Goal: Information Seeking & Learning: Learn about a topic

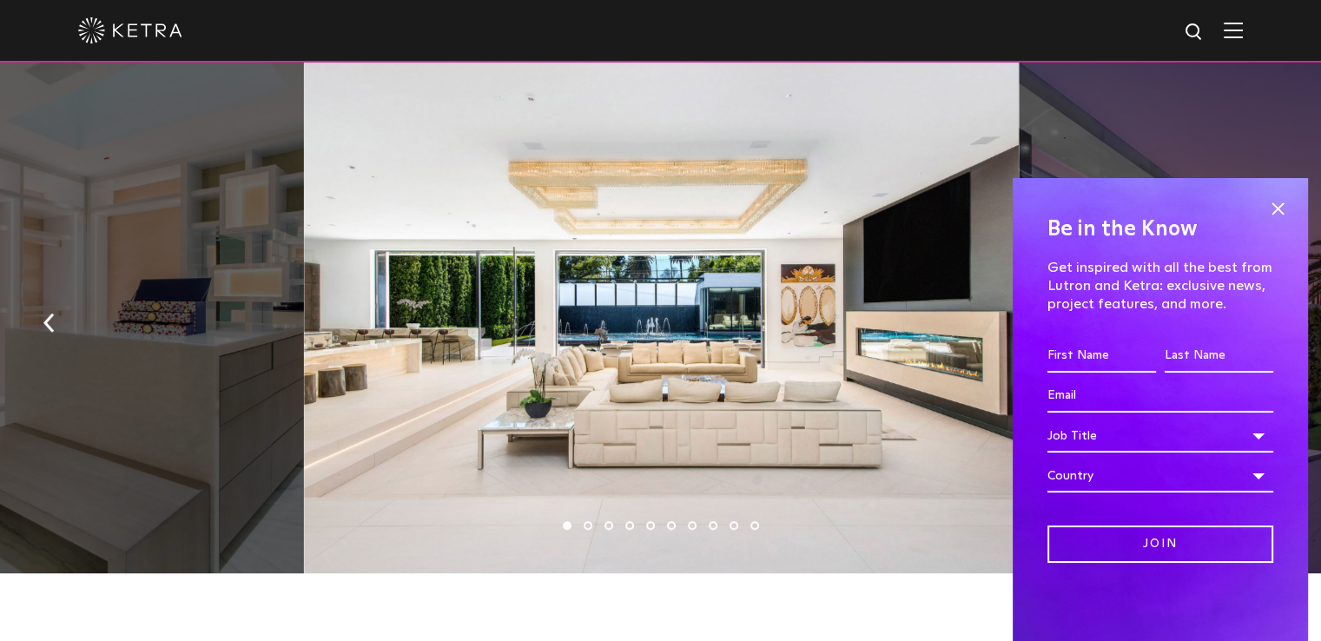
scroll to position [1129, 0]
click at [1284, 208] on span at bounding box center [1278, 208] width 26 height 26
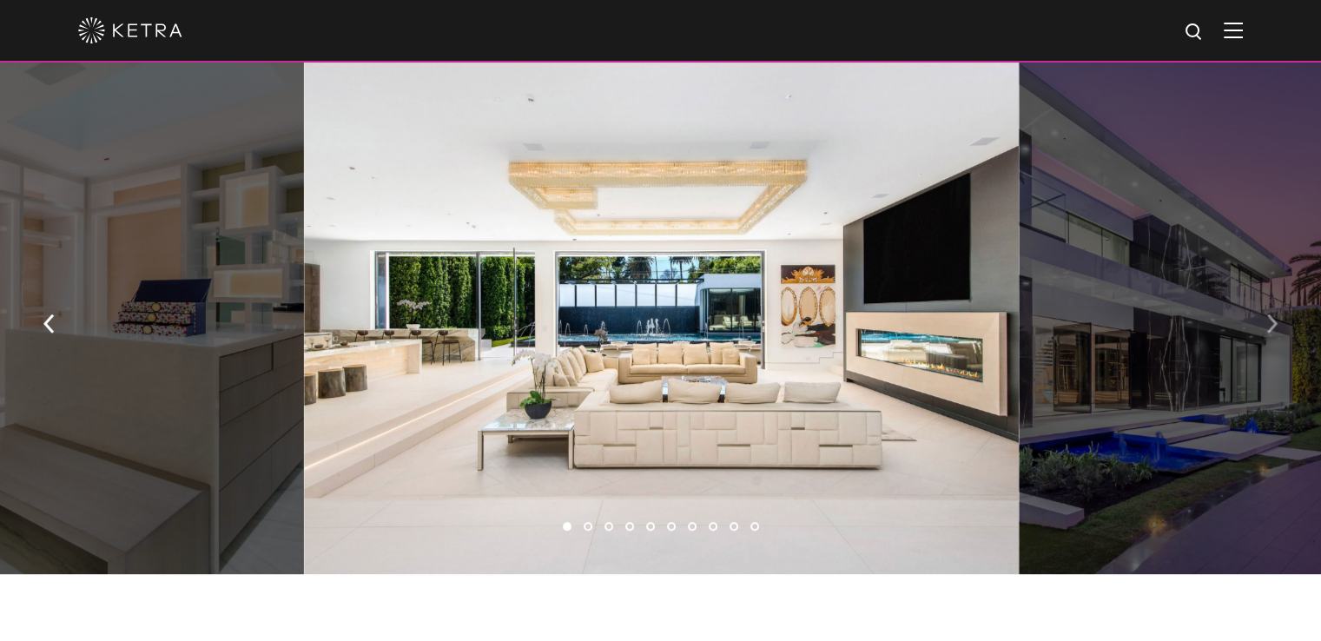
click at [1265, 336] on button "button" at bounding box center [1272, 322] width 37 height 60
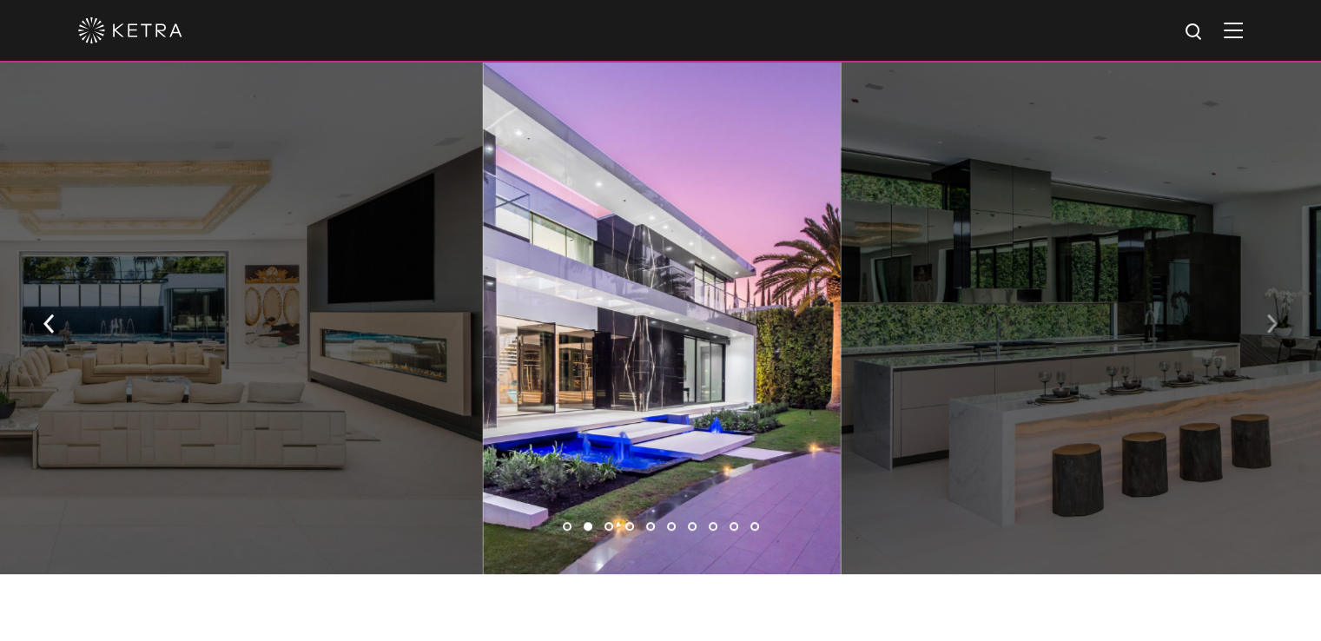
click at [1265, 336] on button "button" at bounding box center [1272, 322] width 37 height 60
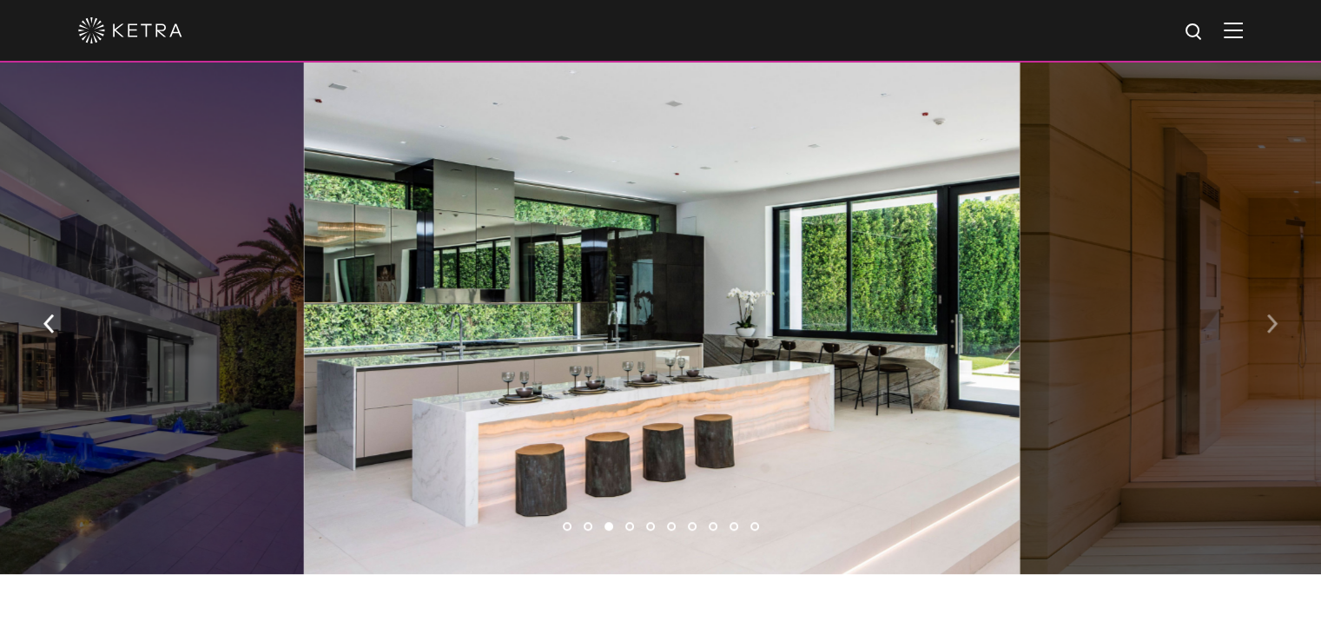
click at [1265, 336] on button "button" at bounding box center [1272, 322] width 37 height 60
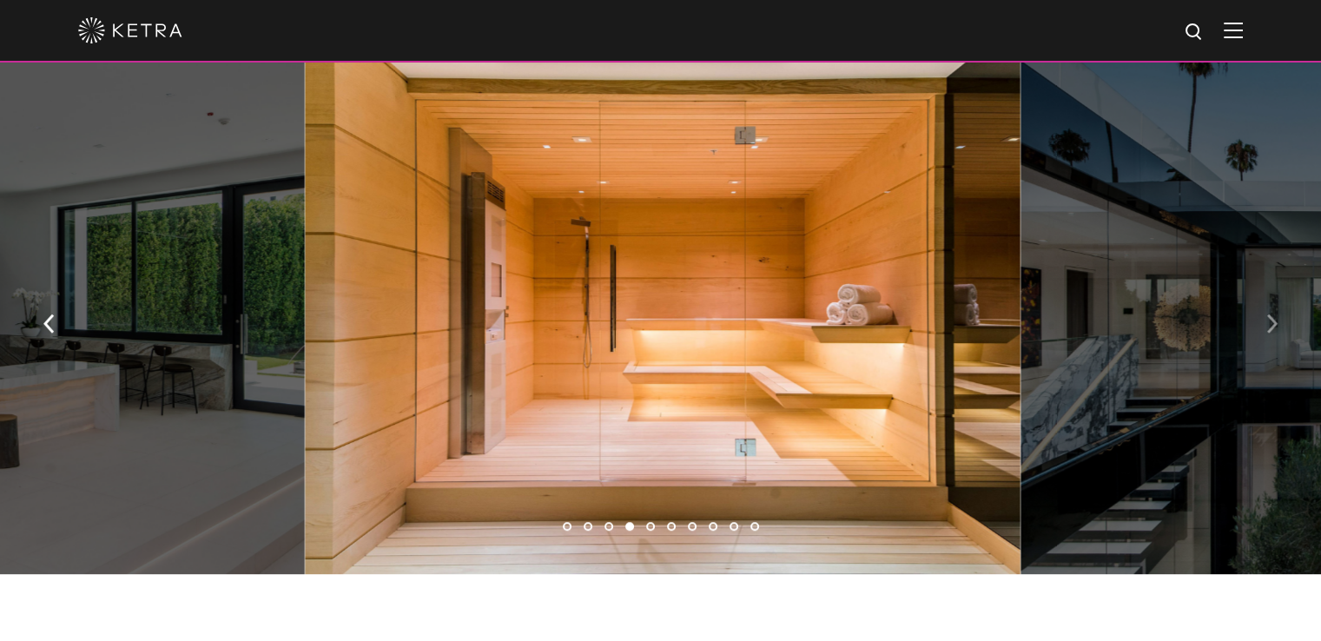
click at [1265, 336] on button "button" at bounding box center [1272, 322] width 37 height 60
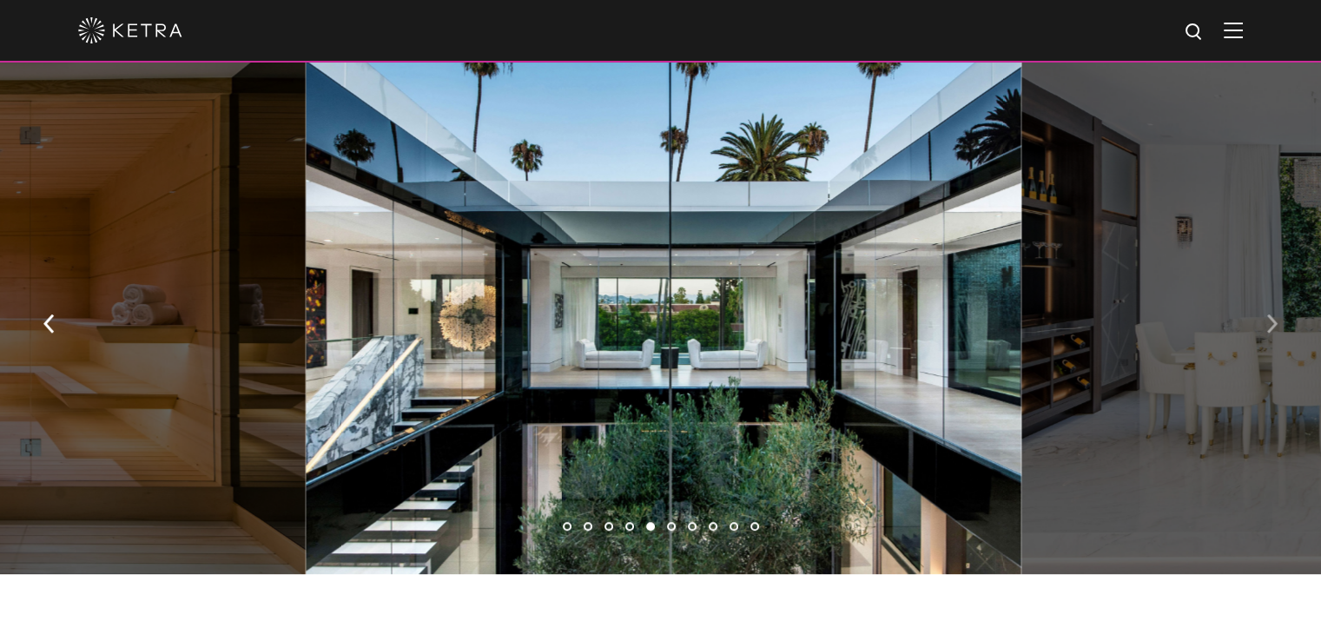
click at [1265, 336] on button "button" at bounding box center [1272, 322] width 37 height 60
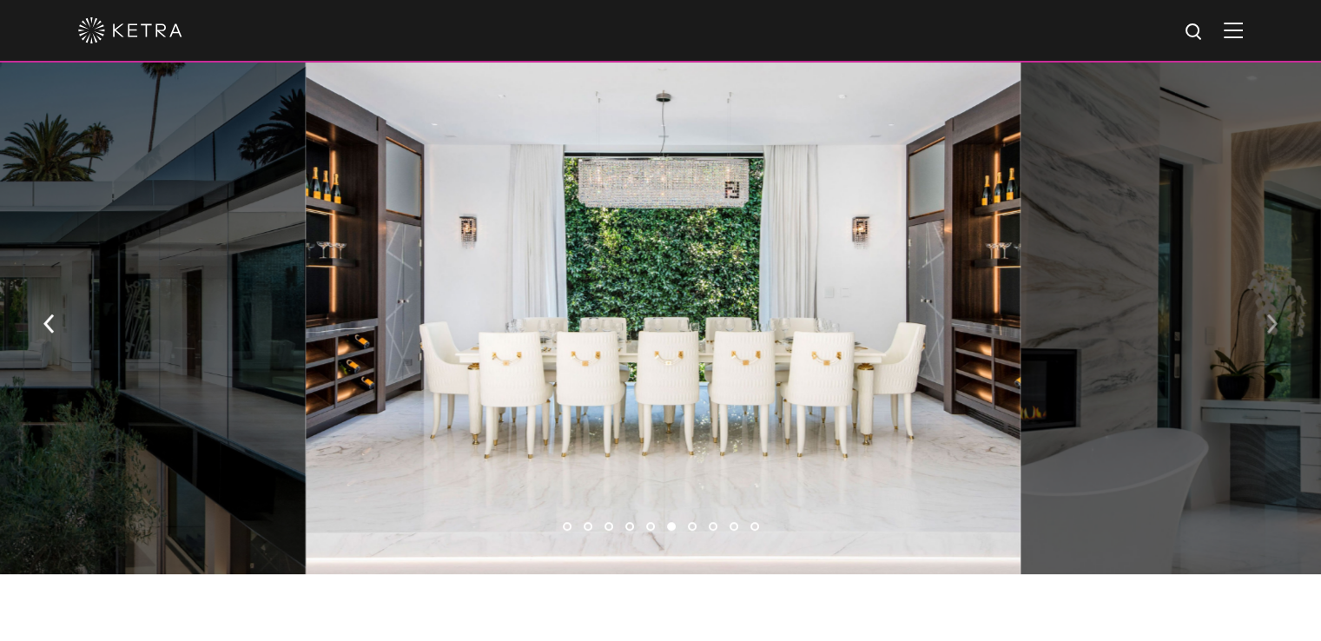
click at [1265, 336] on button "button" at bounding box center [1272, 322] width 37 height 60
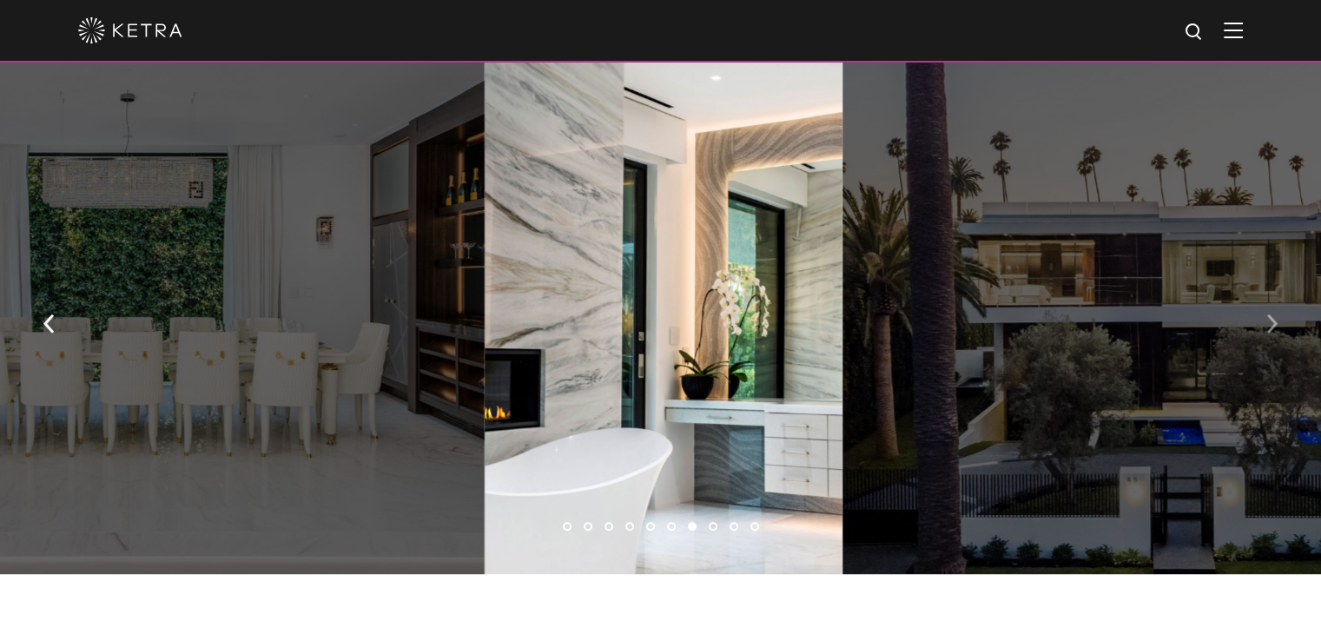
click at [1270, 330] on img "button" at bounding box center [1272, 323] width 11 height 19
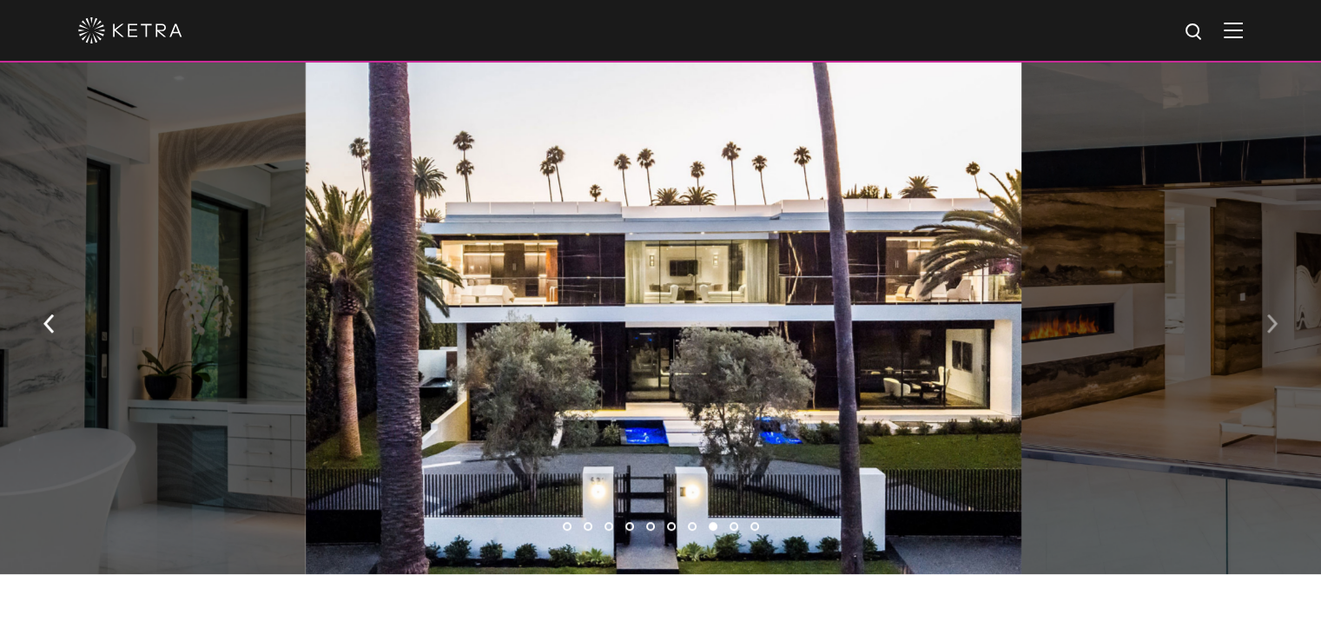
click at [1270, 330] on img "button" at bounding box center [1272, 323] width 11 height 19
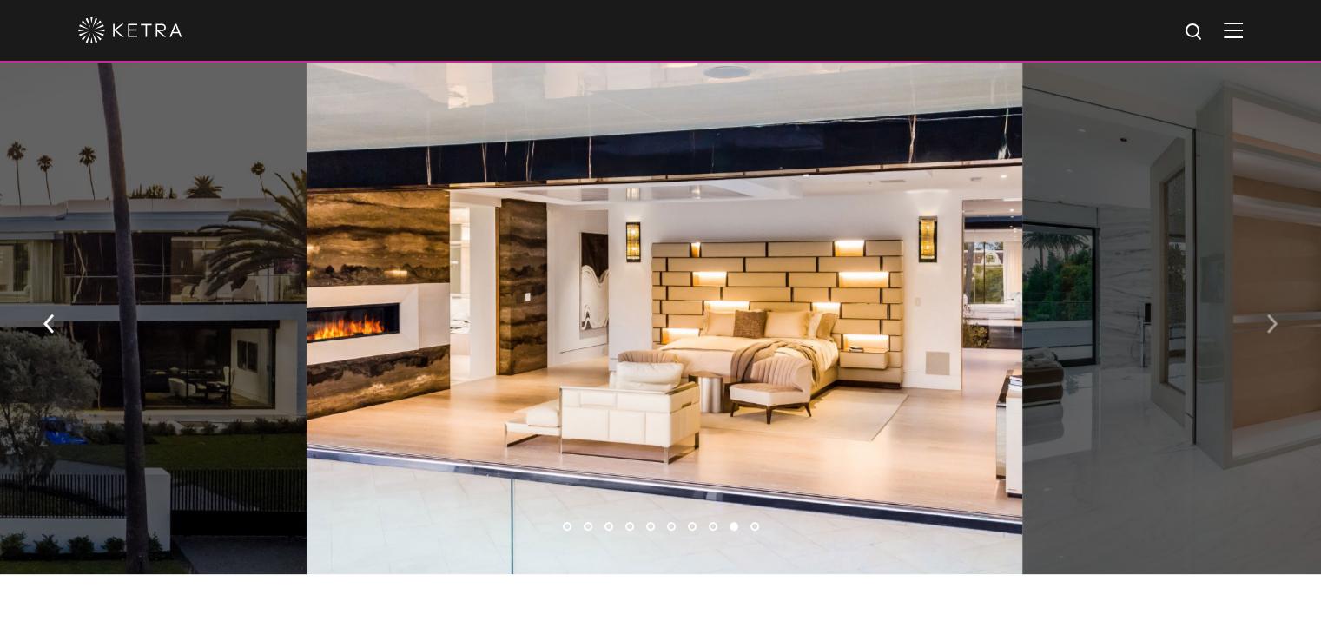
click at [1270, 330] on img "button" at bounding box center [1272, 323] width 11 height 19
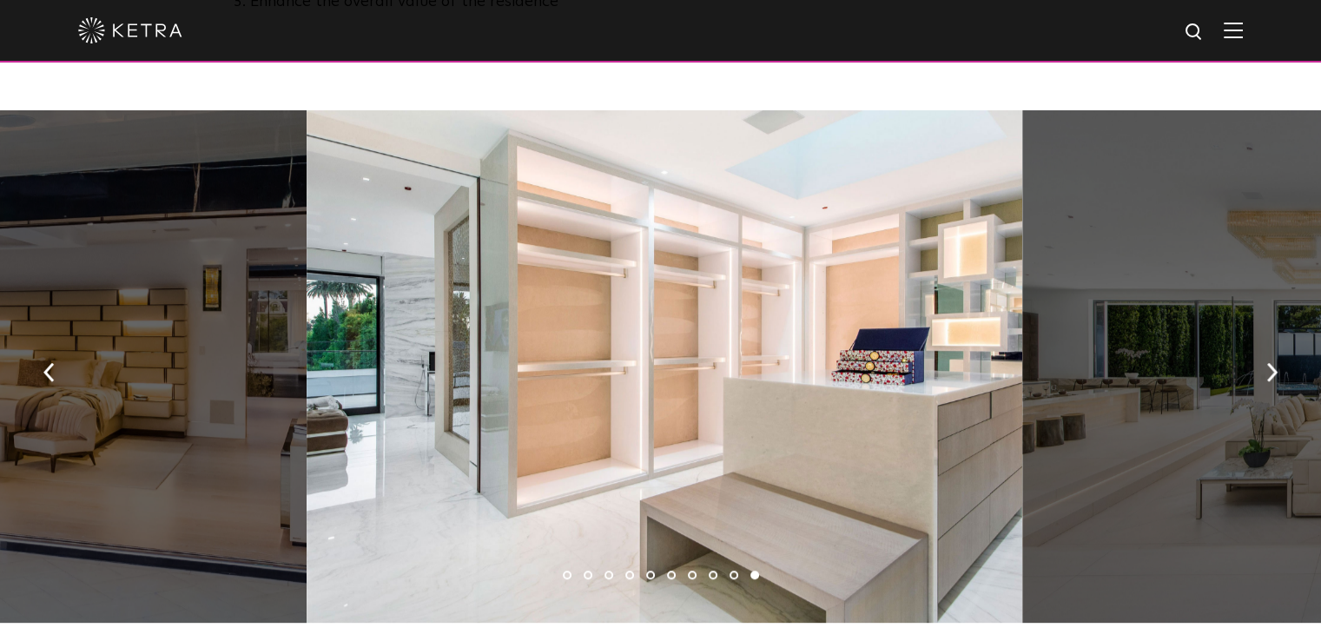
scroll to position [1042, 0]
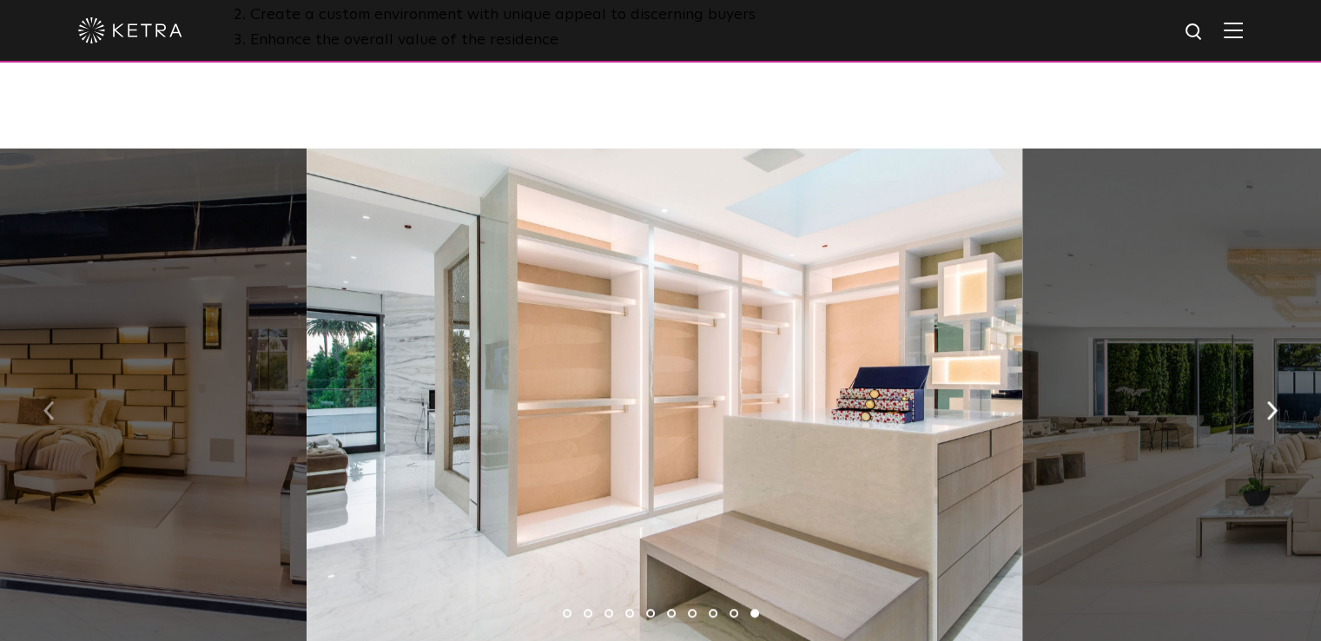
click at [50, 413] on img "button" at bounding box center [48, 409] width 11 height 19
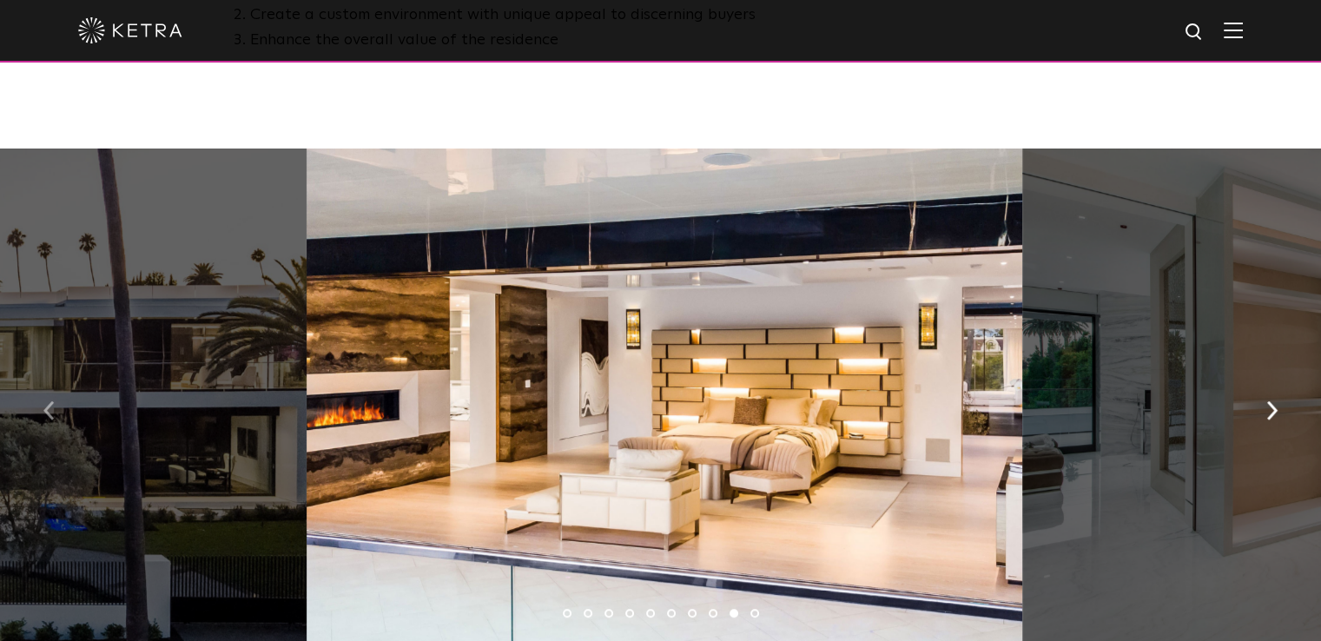
click at [50, 413] on img "button" at bounding box center [48, 409] width 11 height 19
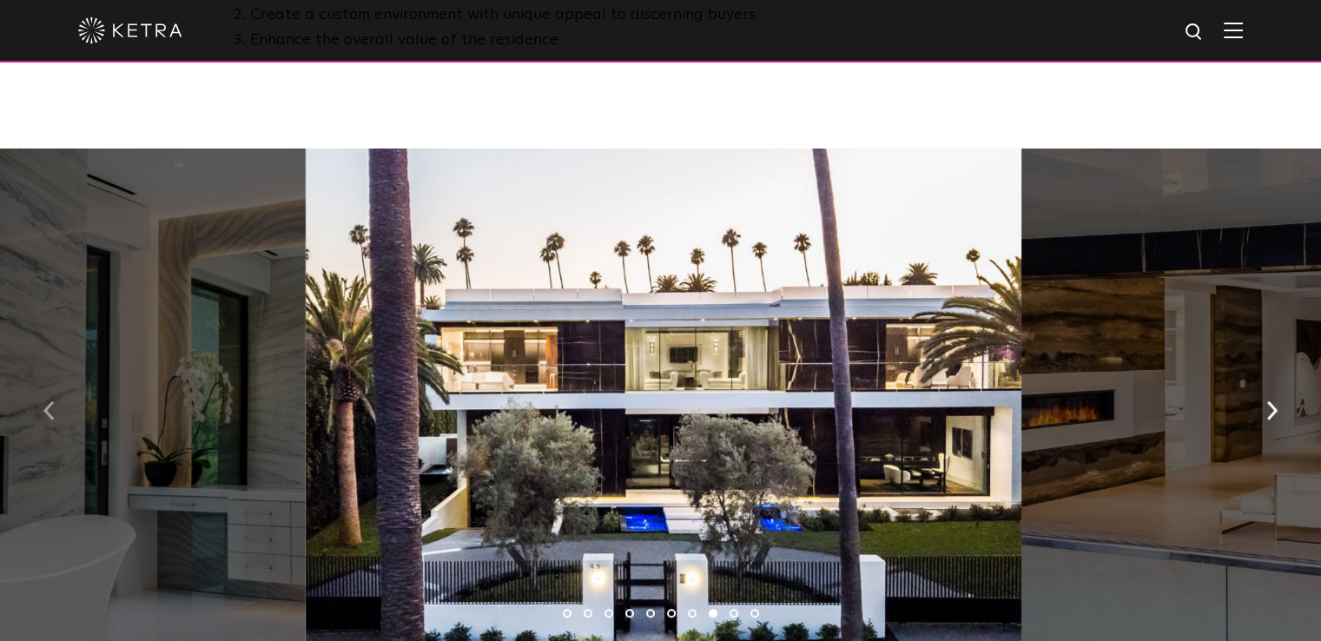
click at [50, 413] on img "button" at bounding box center [48, 409] width 11 height 19
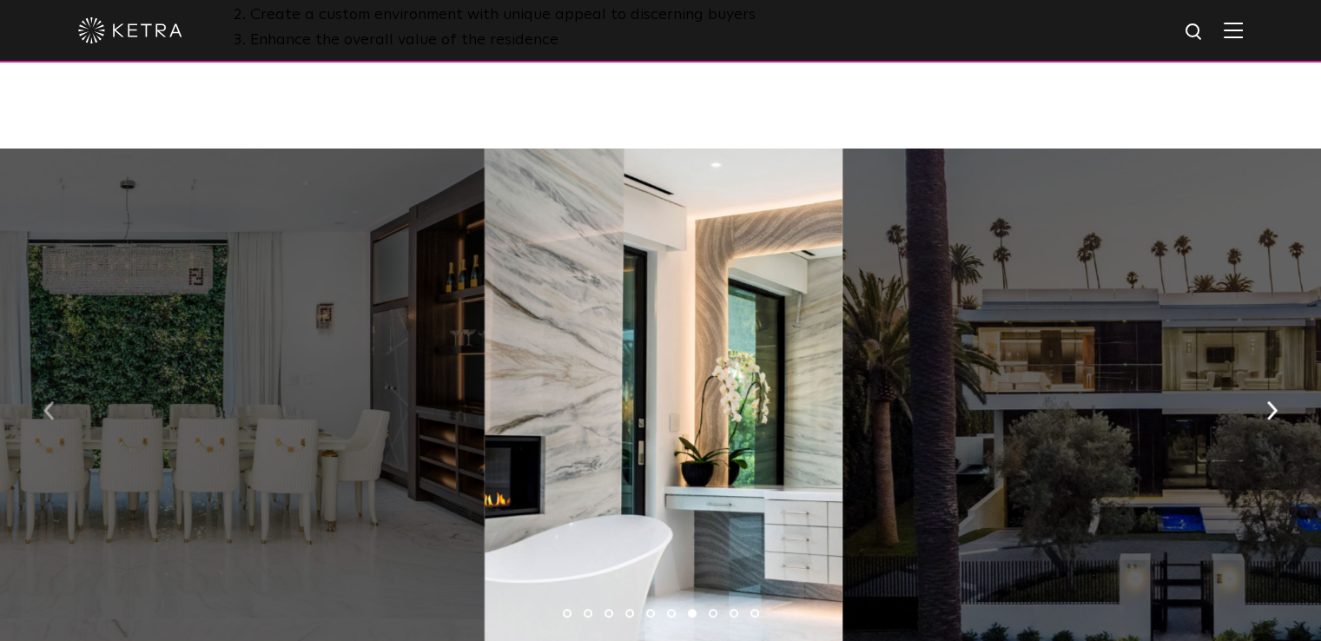
click at [50, 413] on img "button" at bounding box center [48, 409] width 11 height 19
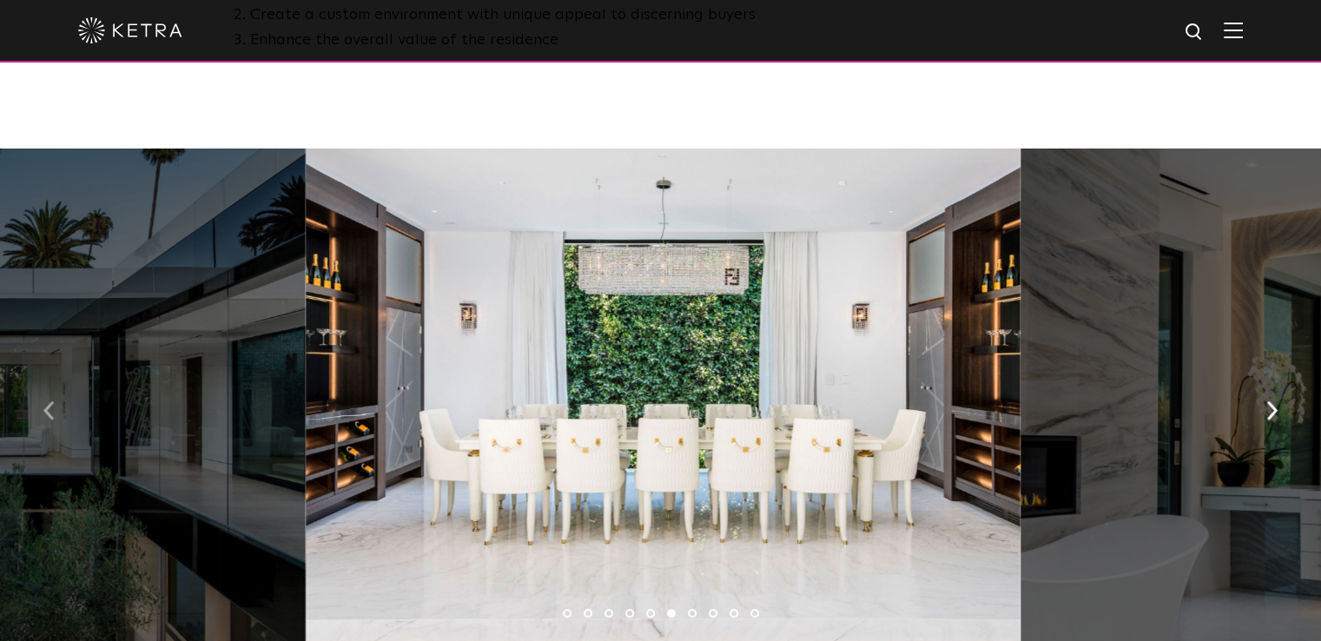
click at [50, 413] on img "button" at bounding box center [48, 409] width 11 height 19
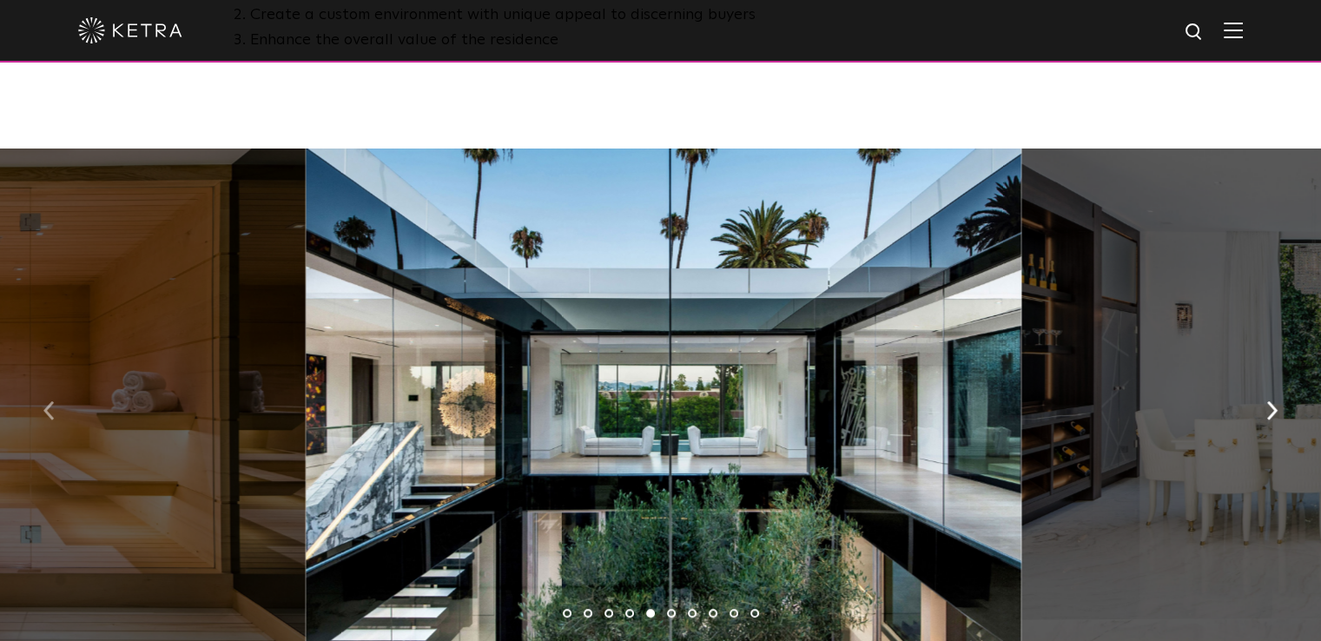
click at [50, 413] on img "button" at bounding box center [48, 409] width 11 height 19
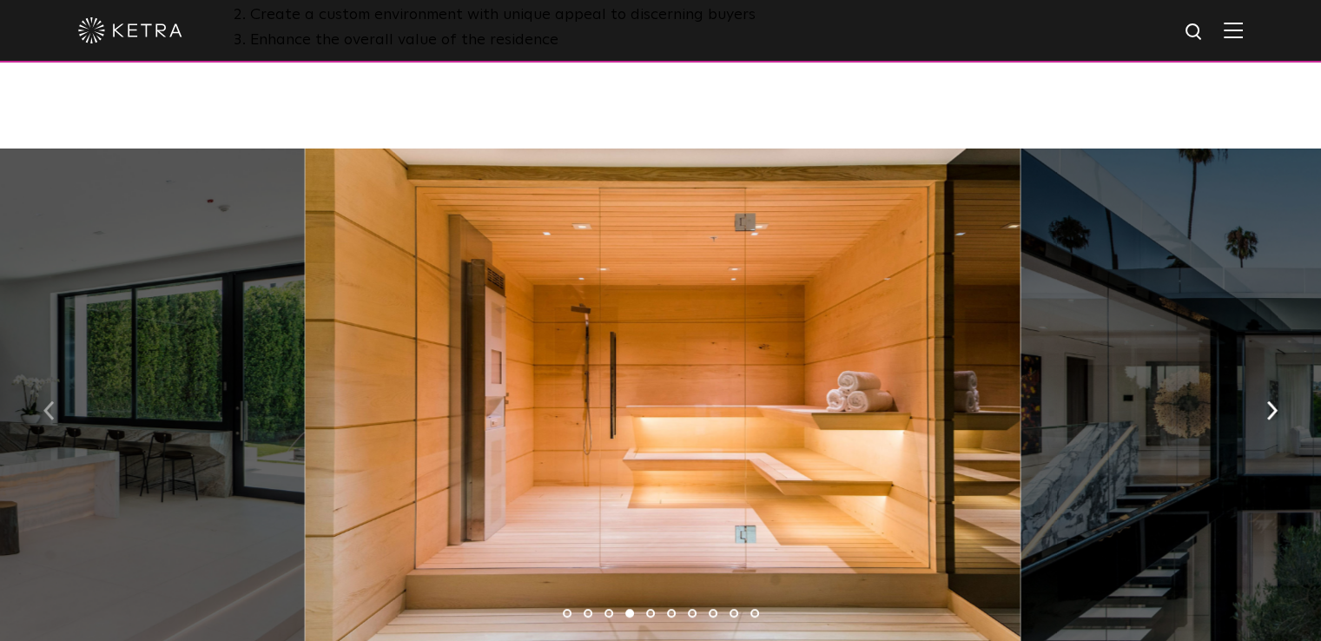
click at [50, 413] on img "button" at bounding box center [48, 409] width 11 height 19
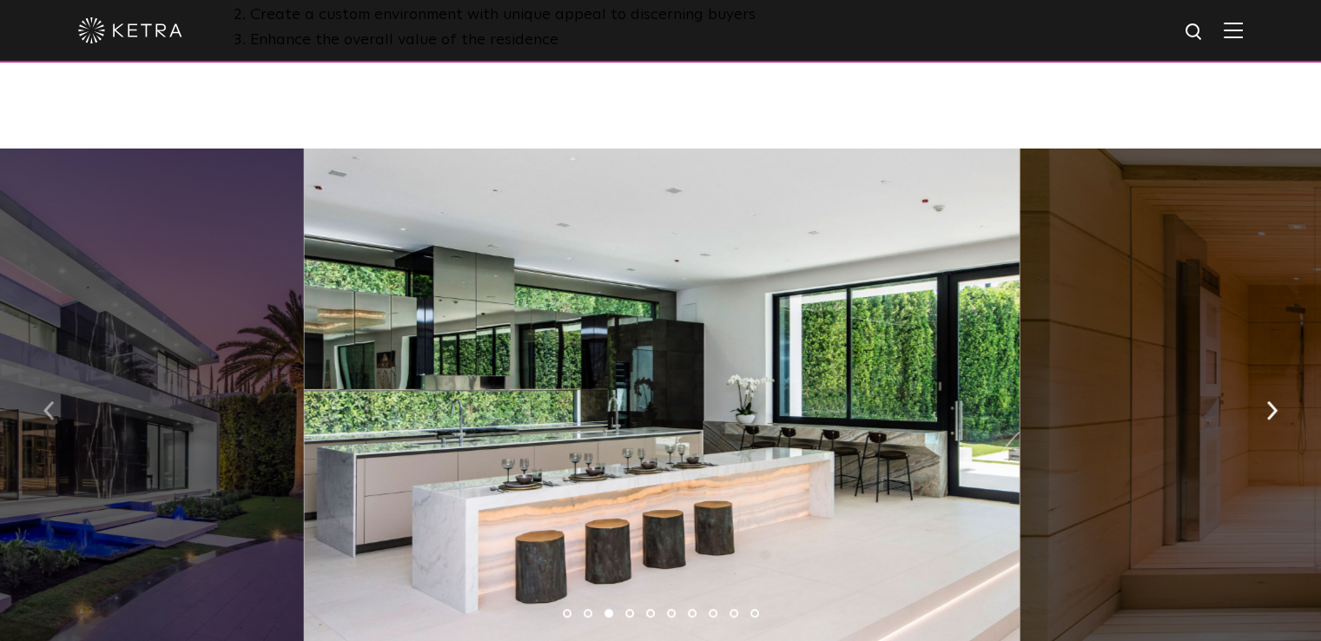
click at [50, 413] on img "button" at bounding box center [48, 409] width 11 height 19
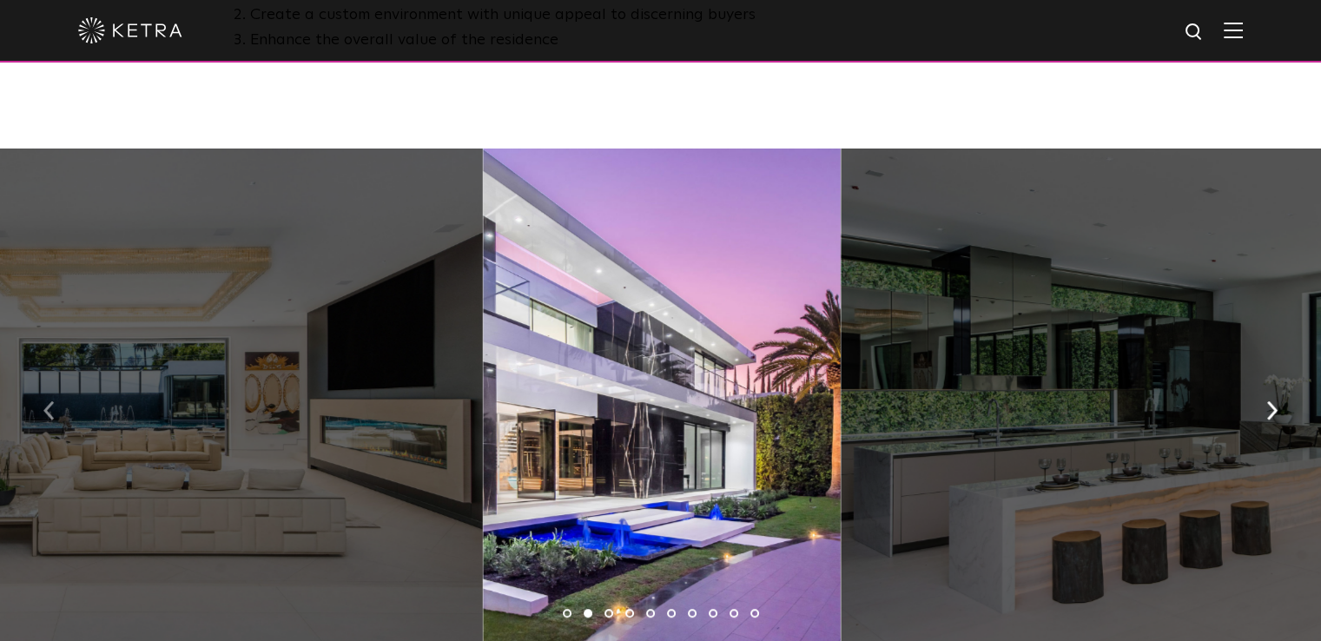
click at [50, 413] on img "button" at bounding box center [48, 409] width 11 height 19
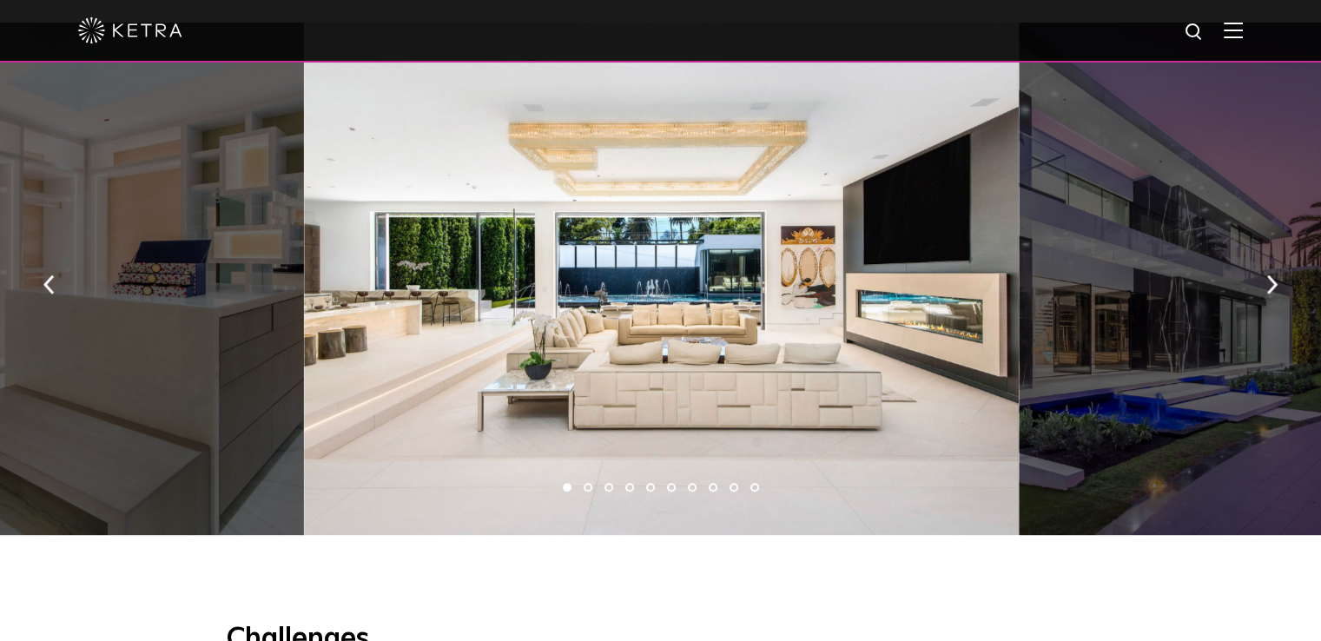
scroll to position [1129, 0]
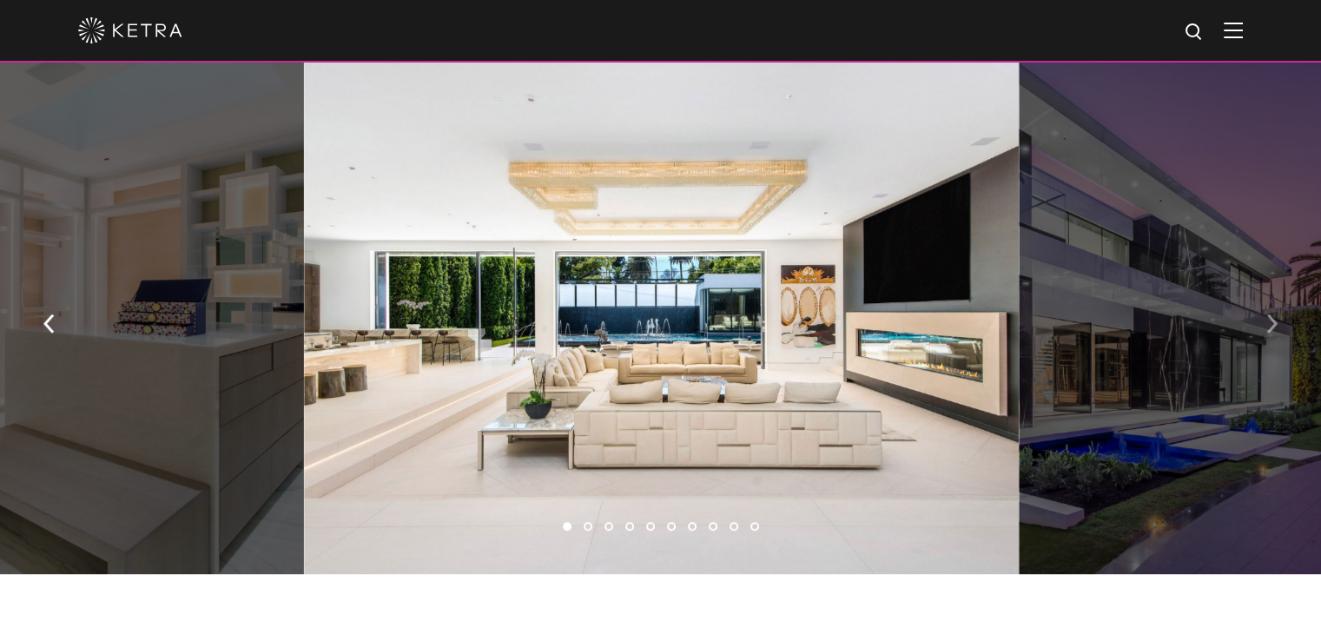
click at [1263, 326] on button "button" at bounding box center [1272, 322] width 37 height 60
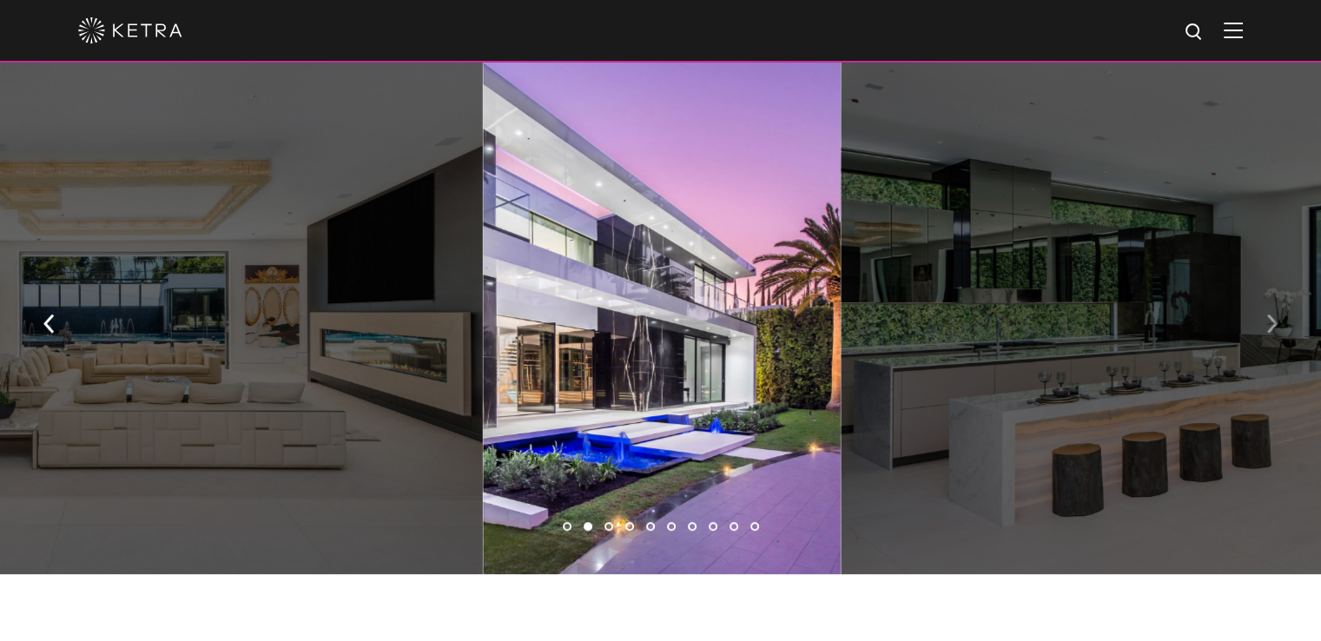
click at [1263, 326] on button "button" at bounding box center [1272, 322] width 37 height 60
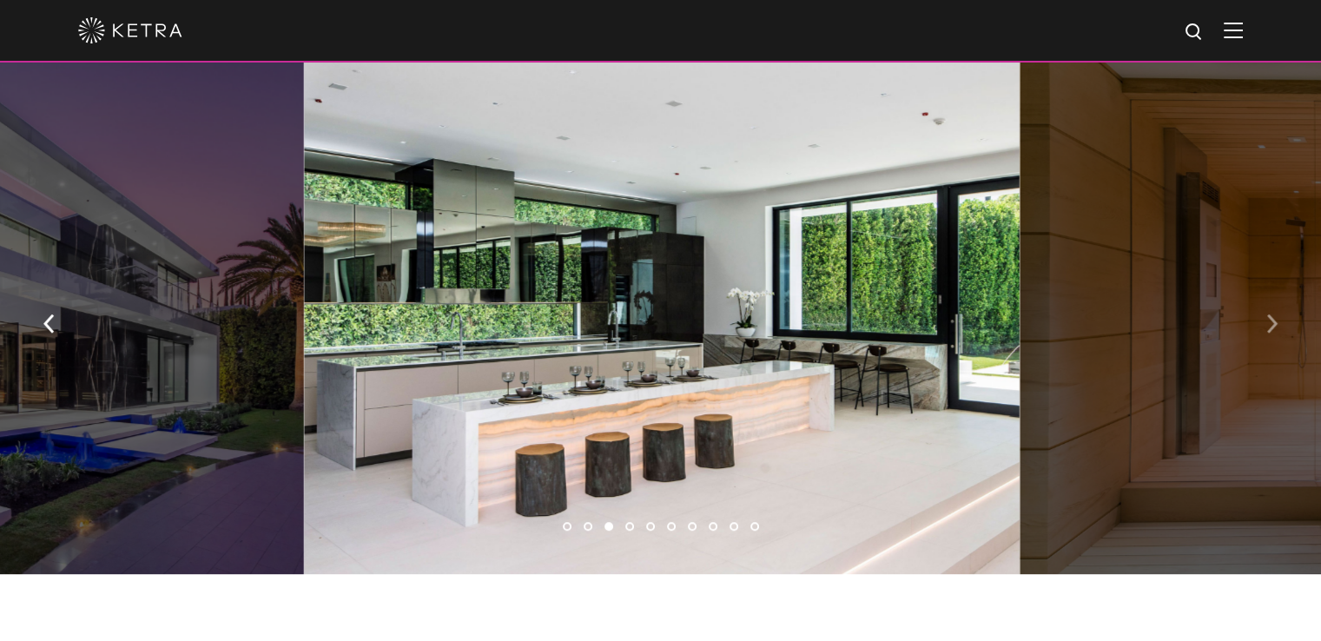
click at [1263, 326] on button "button" at bounding box center [1272, 322] width 37 height 60
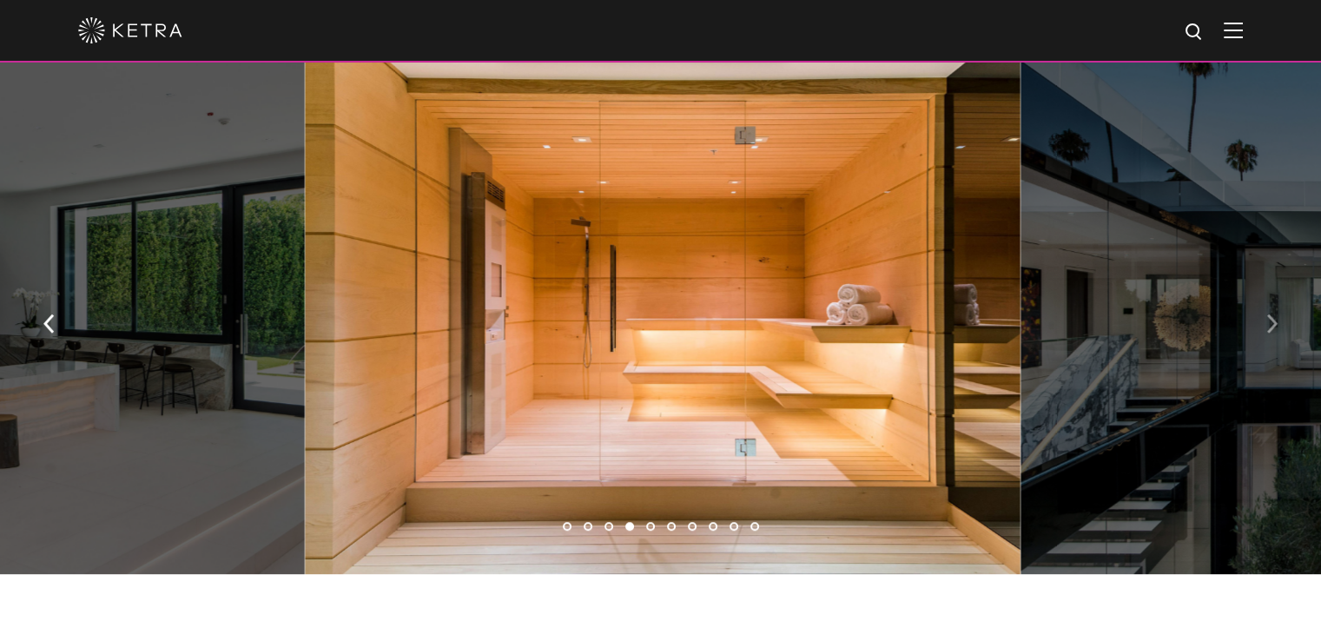
click at [1275, 325] on img "button" at bounding box center [1272, 323] width 11 height 19
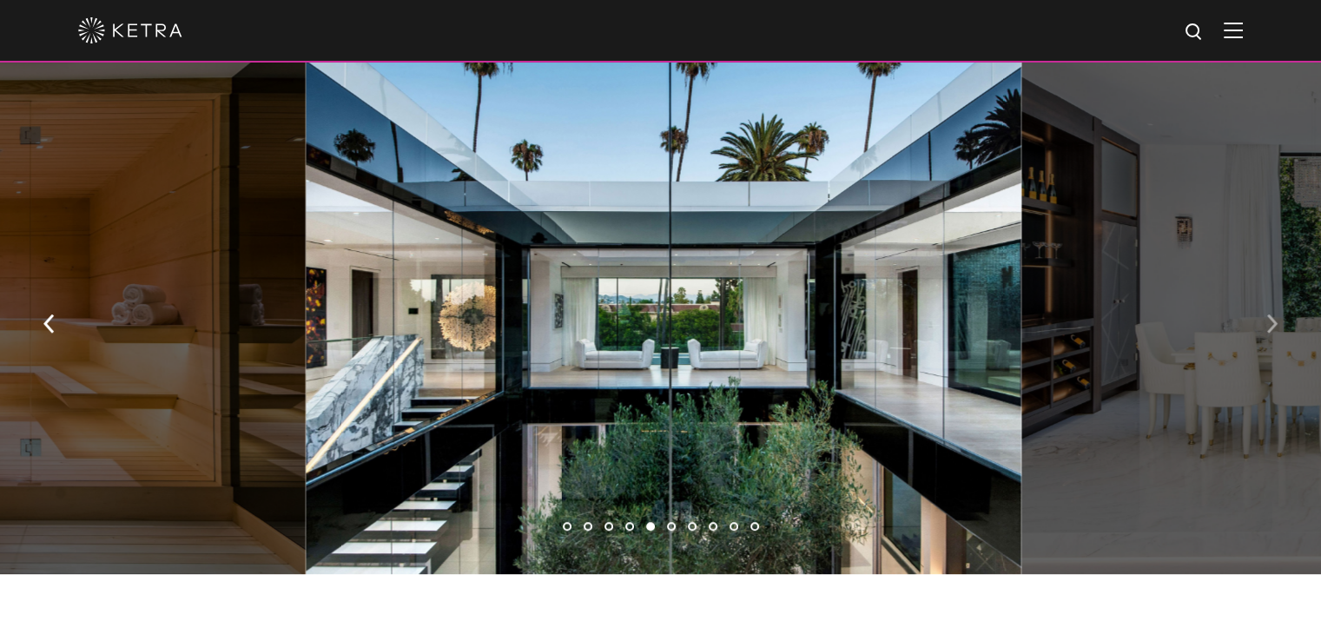
click at [1268, 325] on img "button" at bounding box center [1272, 323] width 11 height 19
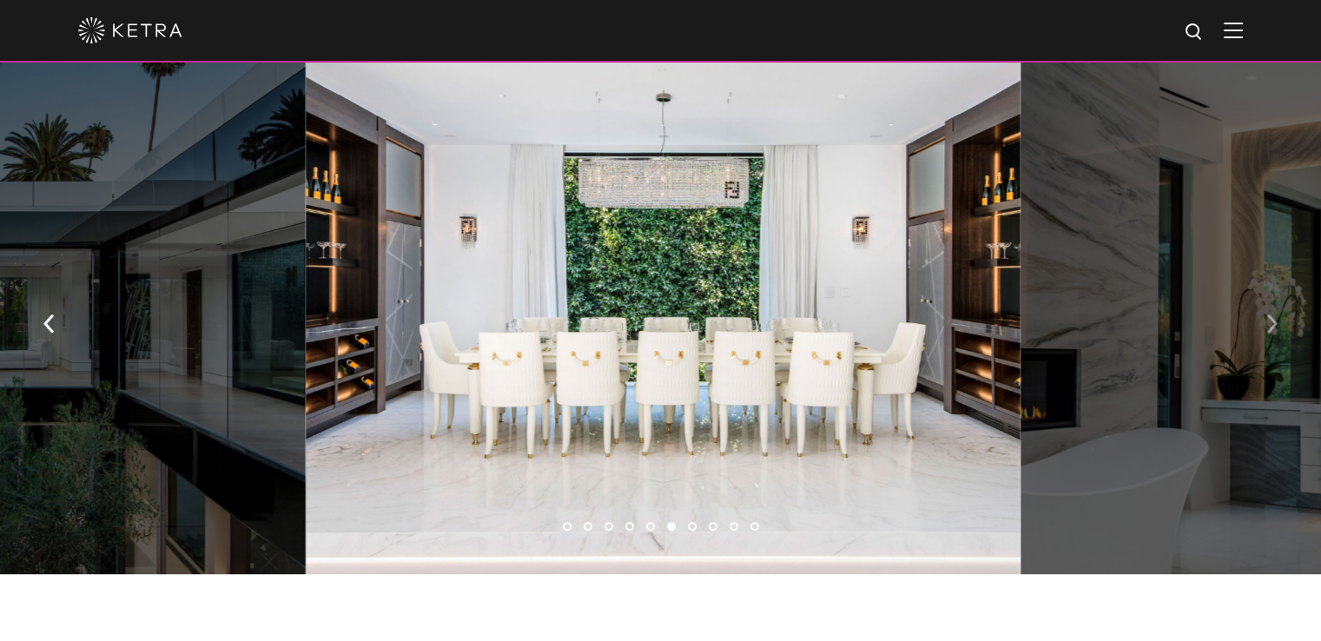
click at [1268, 329] on img "button" at bounding box center [1272, 323] width 11 height 19
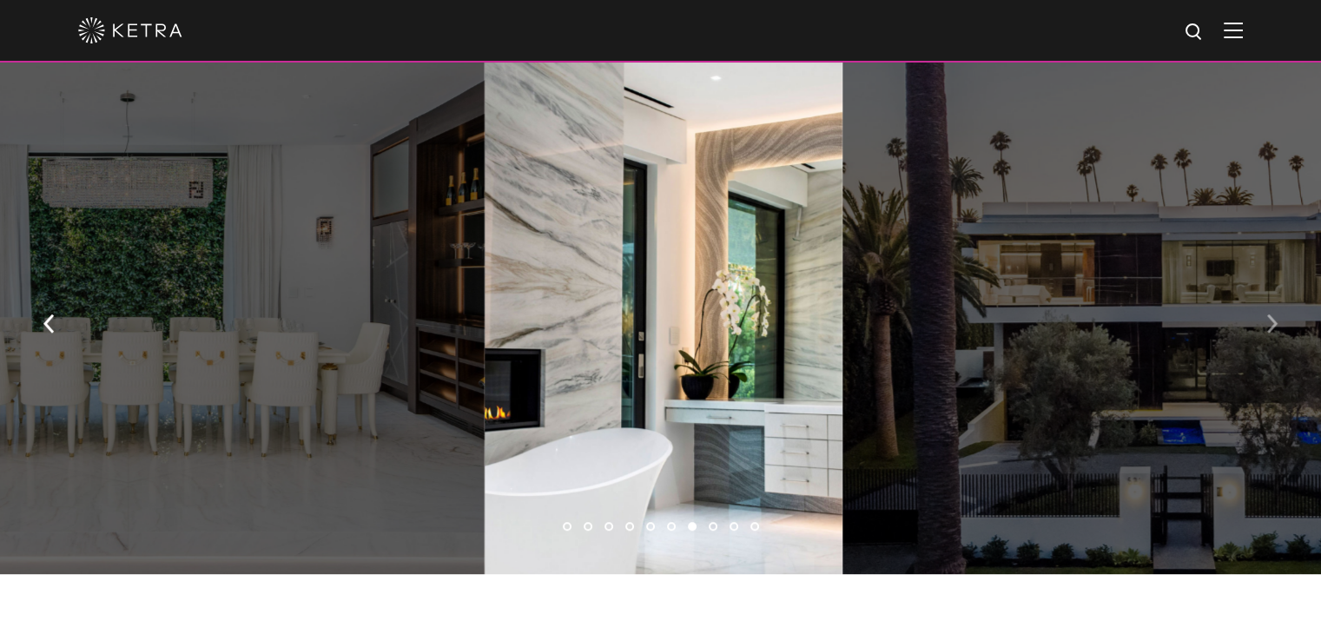
click at [1272, 341] on button "button" at bounding box center [1272, 322] width 37 height 60
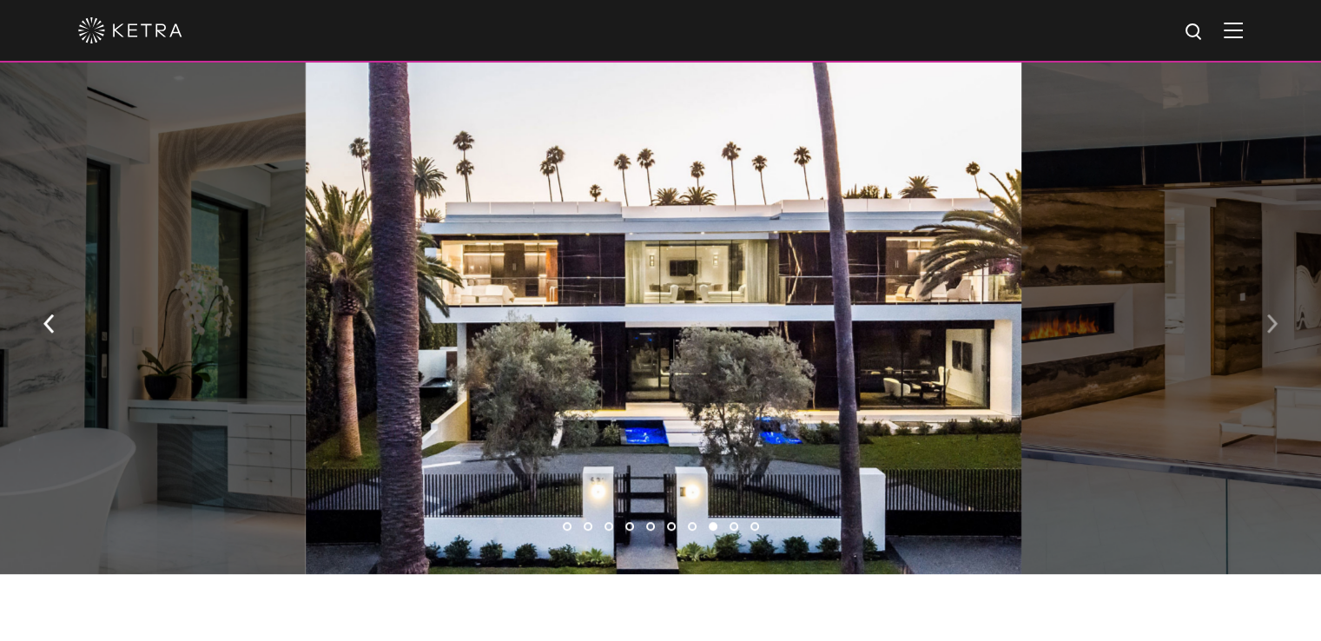
click at [1272, 333] on img "button" at bounding box center [1272, 323] width 11 height 19
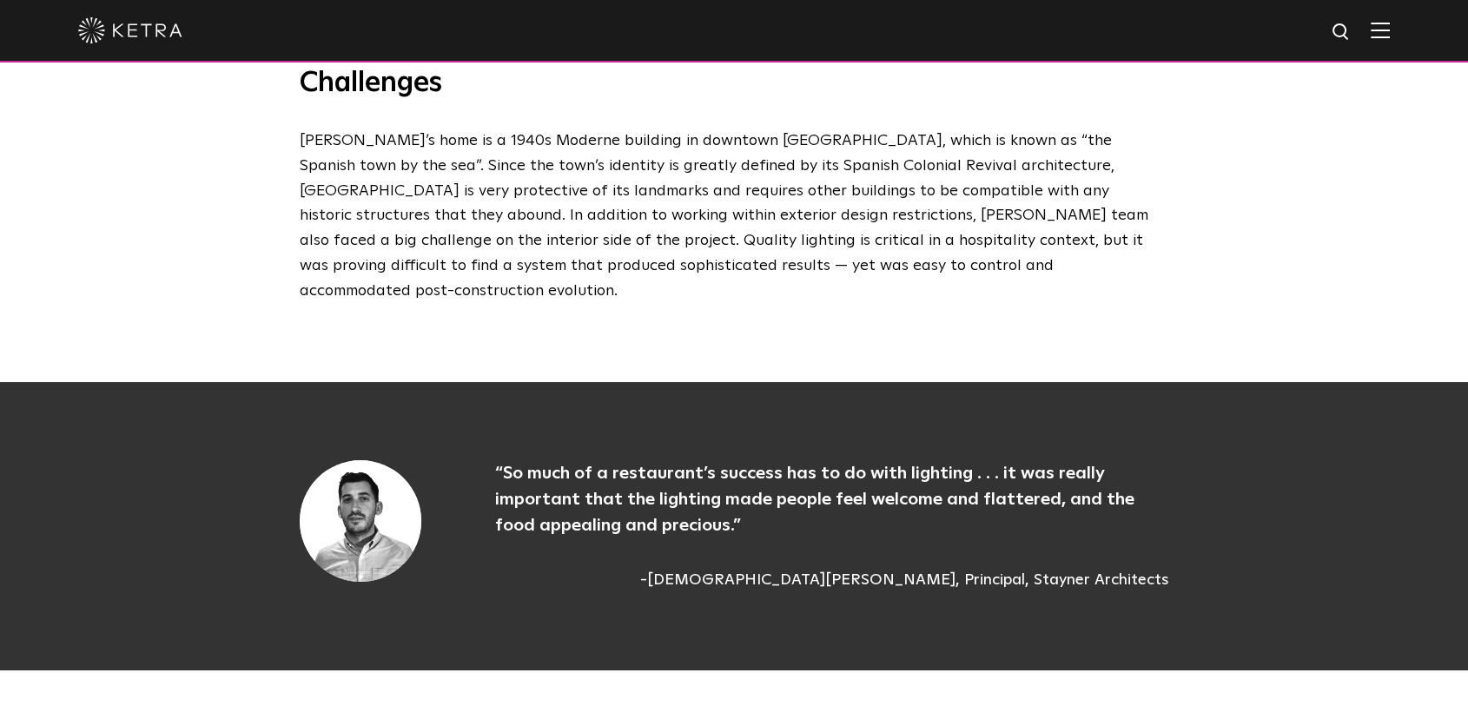
scroll to position [1698, 0]
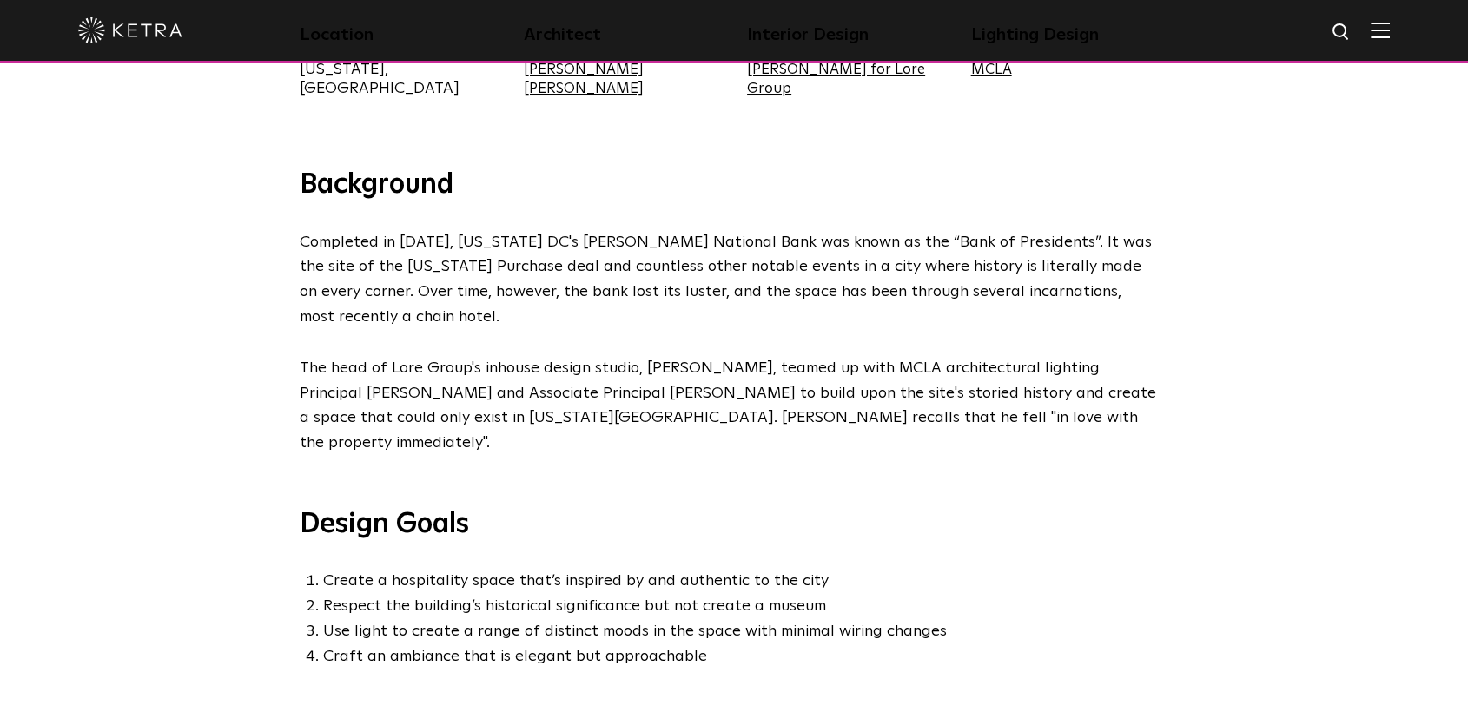
scroll to position [579, 0]
